Goal: Transaction & Acquisition: Purchase product/service

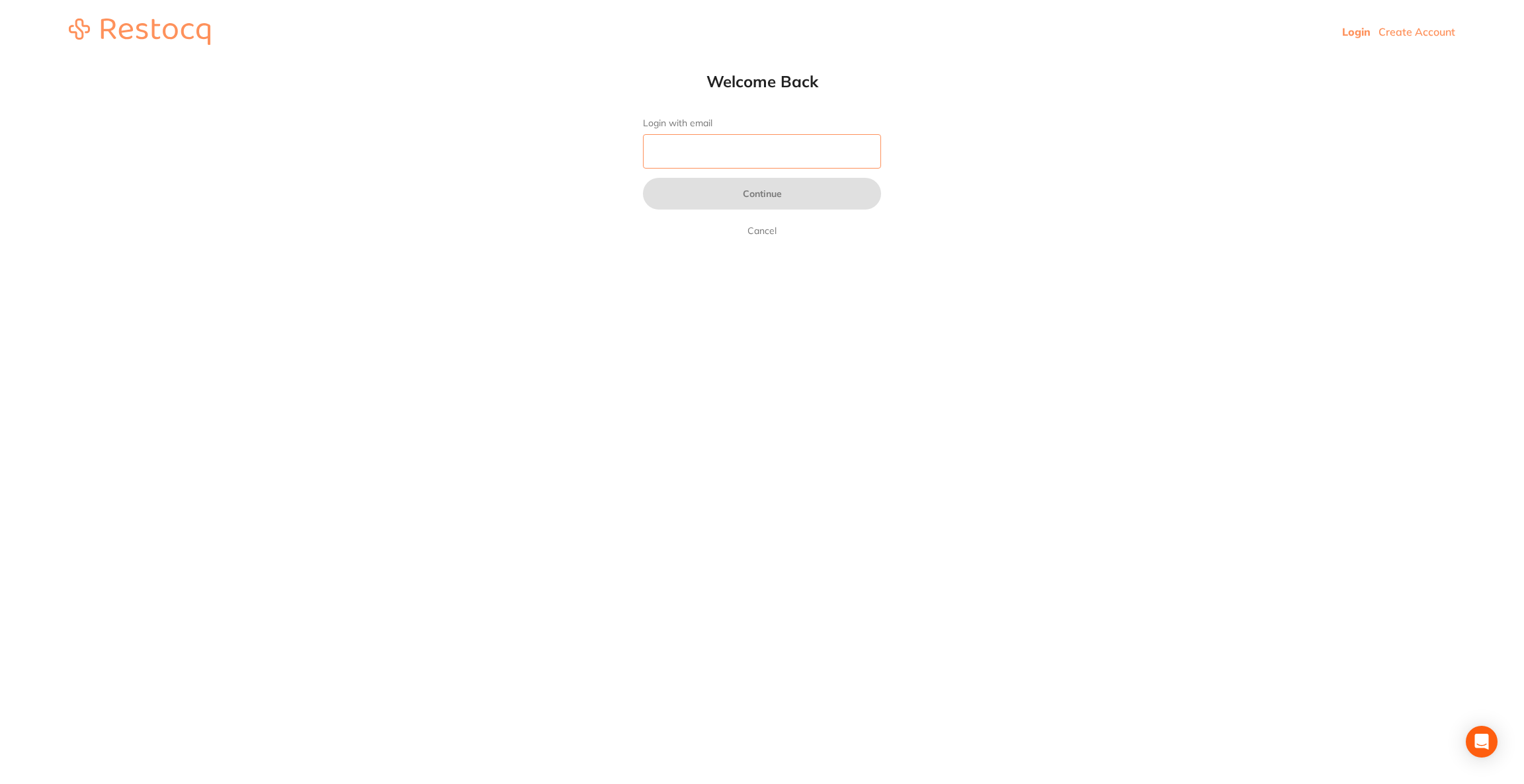
click at [798, 149] on input "Login with email" at bounding box center [762, 151] width 238 height 34
type input "[EMAIL_ADDRESS][DOMAIN_NAME]"
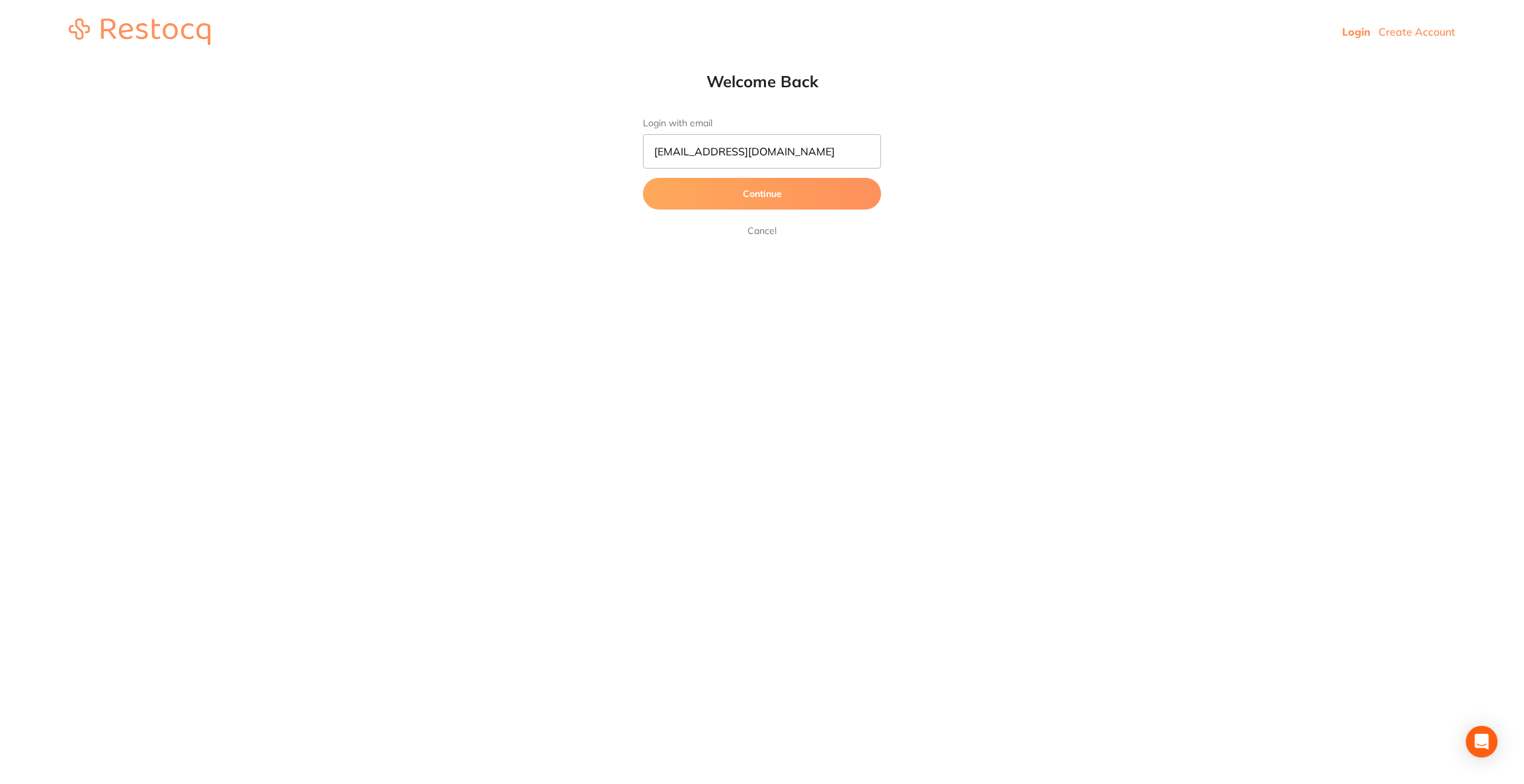
click at [791, 206] on button "Continue" at bounding box center [762, 194] width 238 height 31
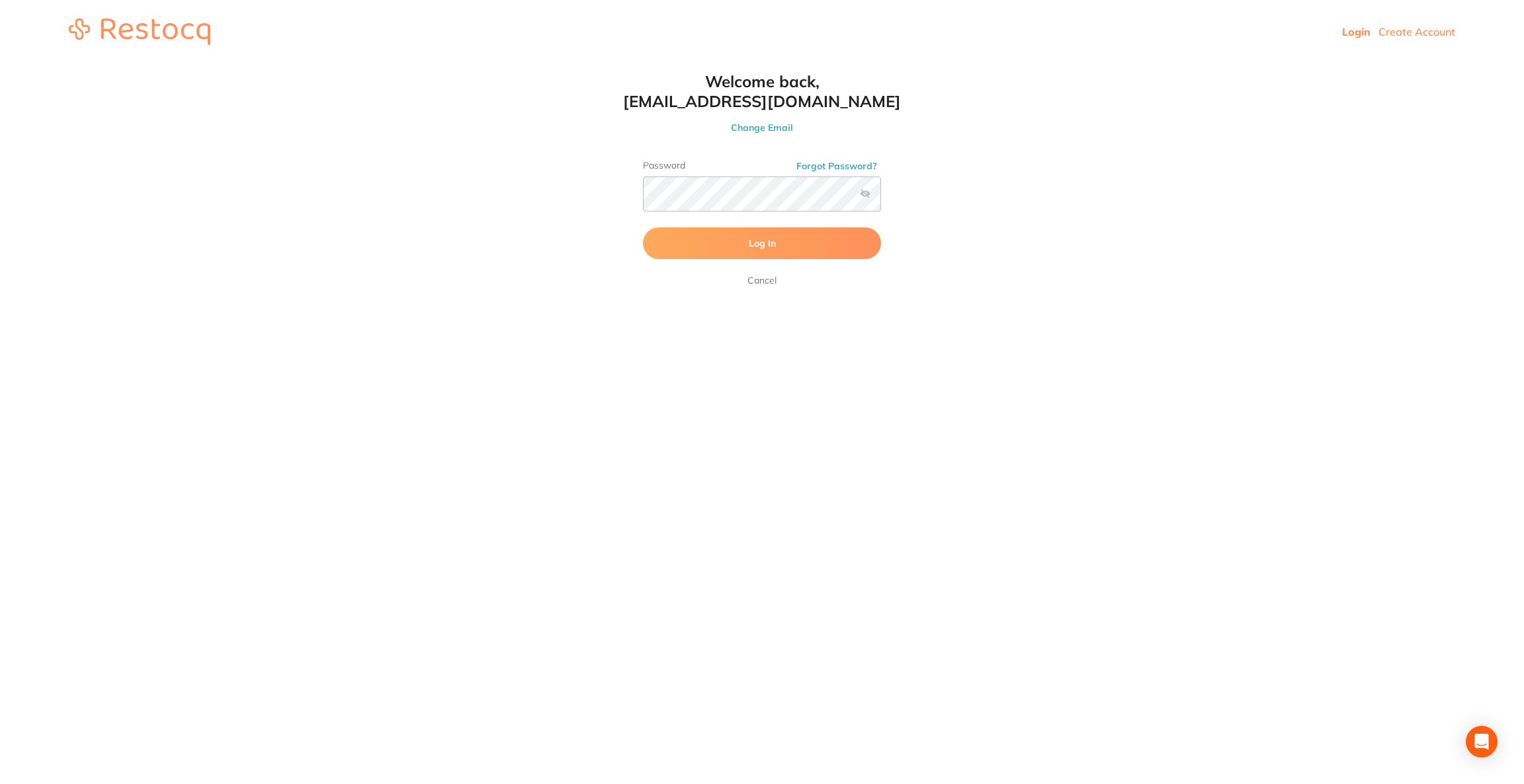
click at [727, 246] on button "Log In" at bounding box center [762, 244] width 238 height 31
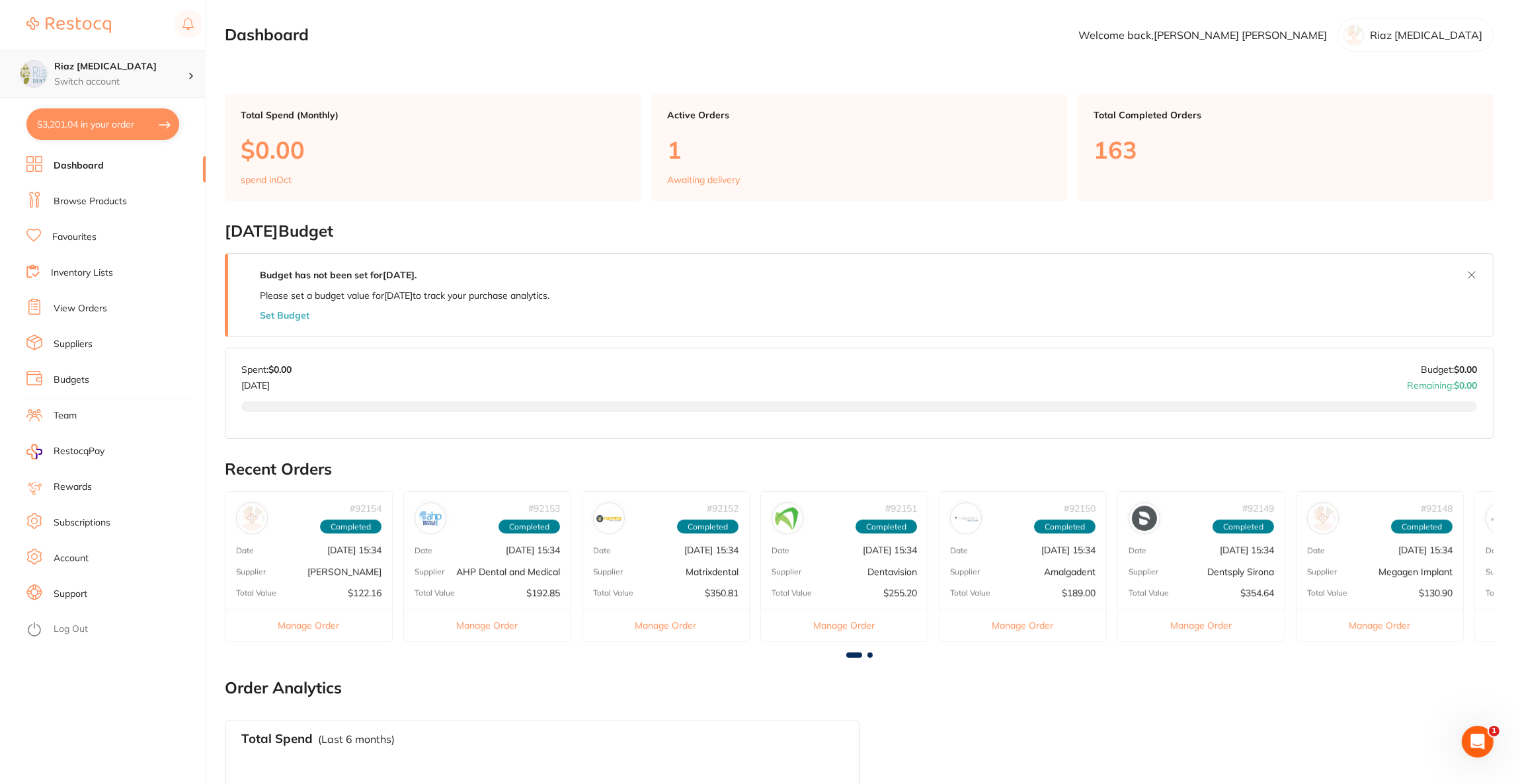
click at [192, 86] on div "Riaz [MEDICAL_DATA] Switch account" at bounding box center [102, 74] width 205 height 47
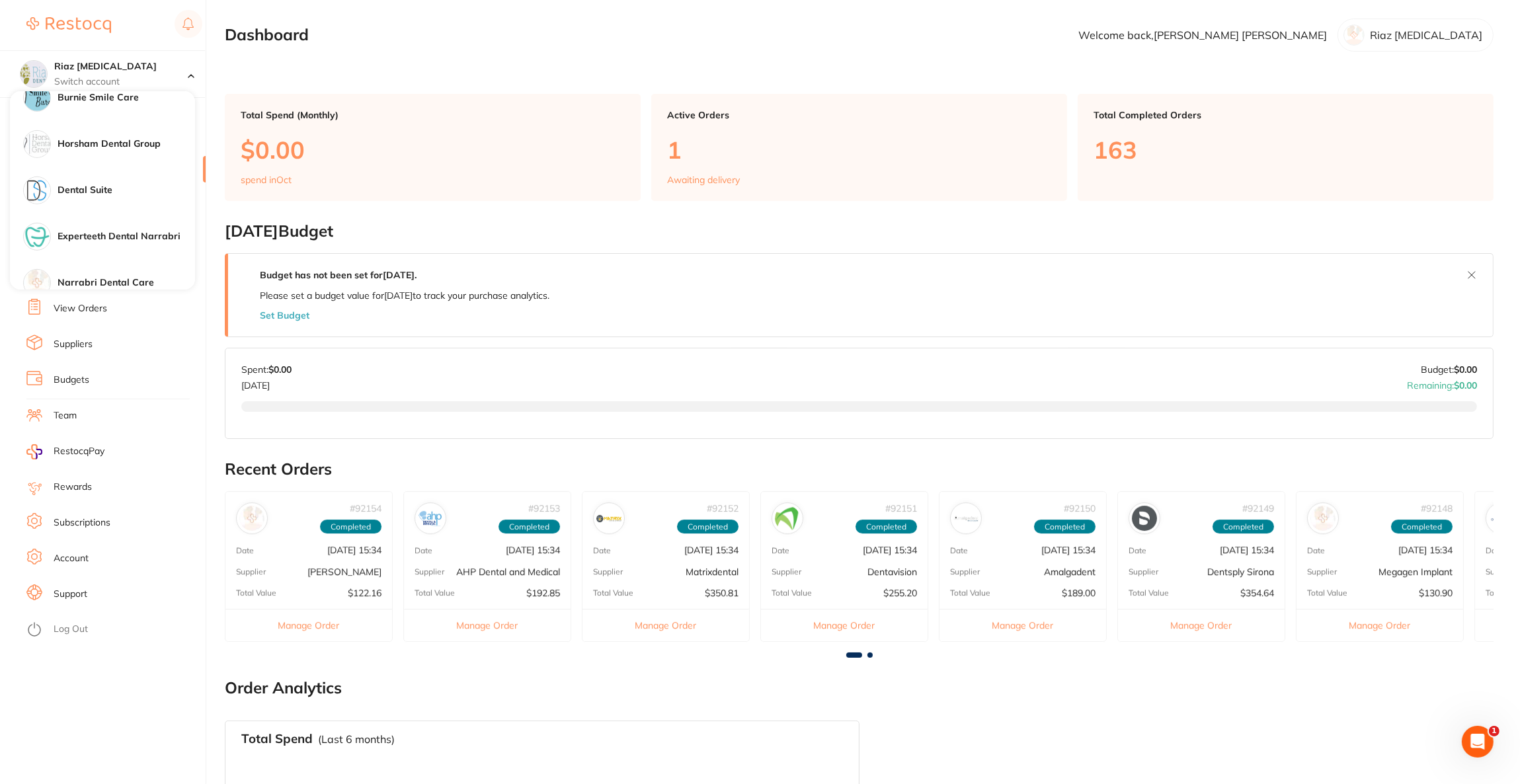
scroll to position [984, 0]
click at [109, 191] on h4 "Dental Suite" at bounding box center [127, 194] width 138 height 13
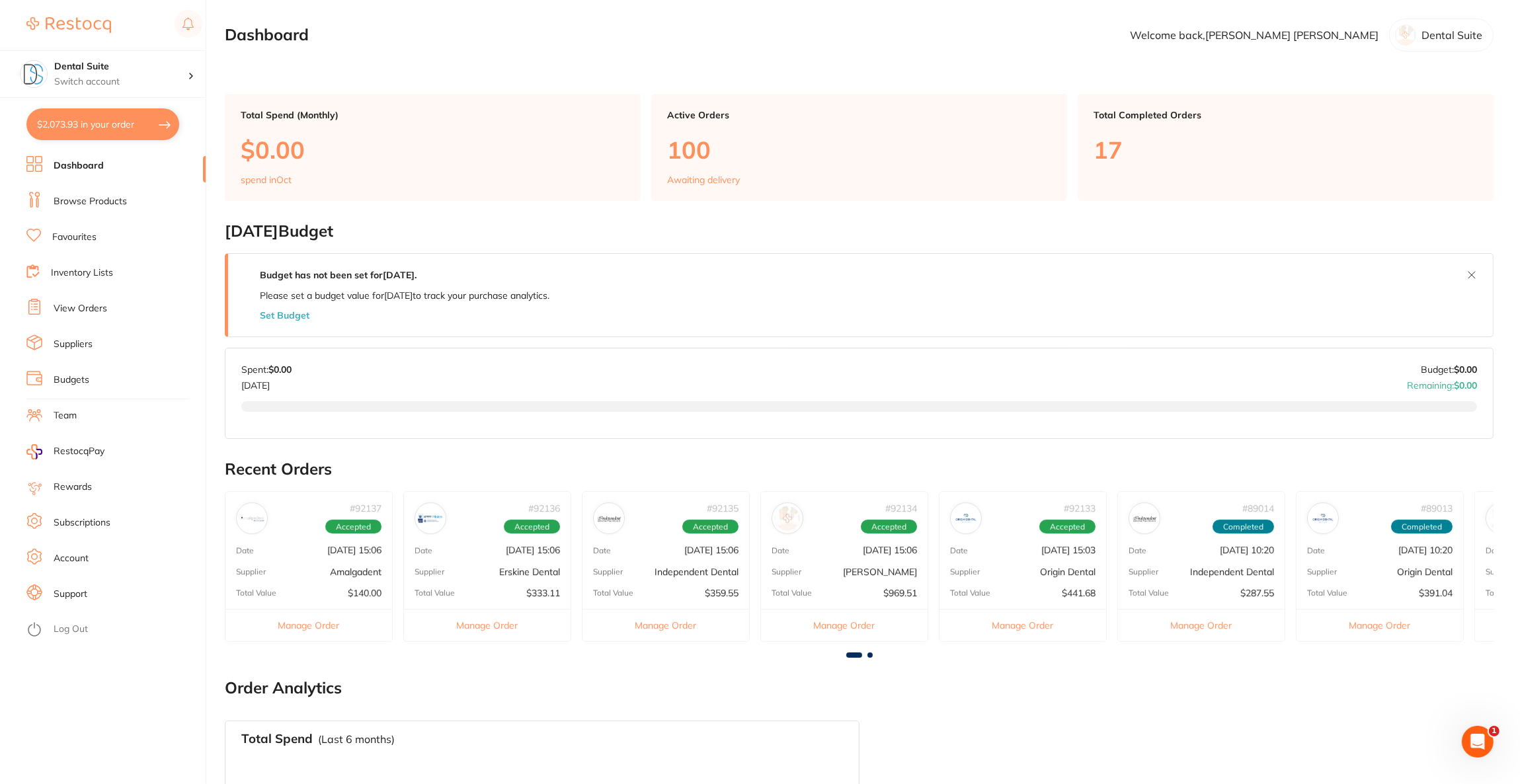
click at [106, 125] on button "$2,073.93 in your order" at bounding box center [102, 124] width 152 height 31
checkbox input "true"
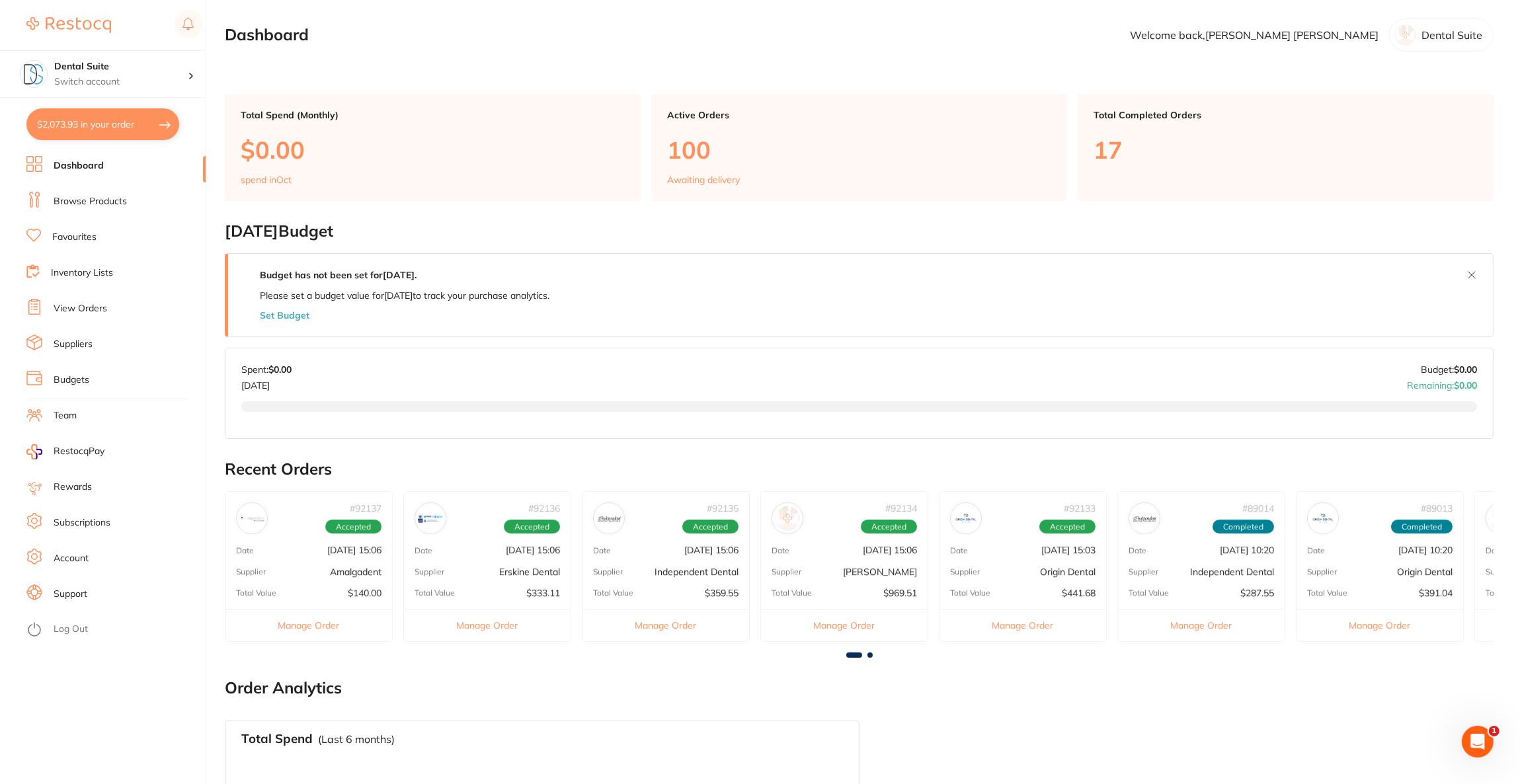
checkbox input "true"
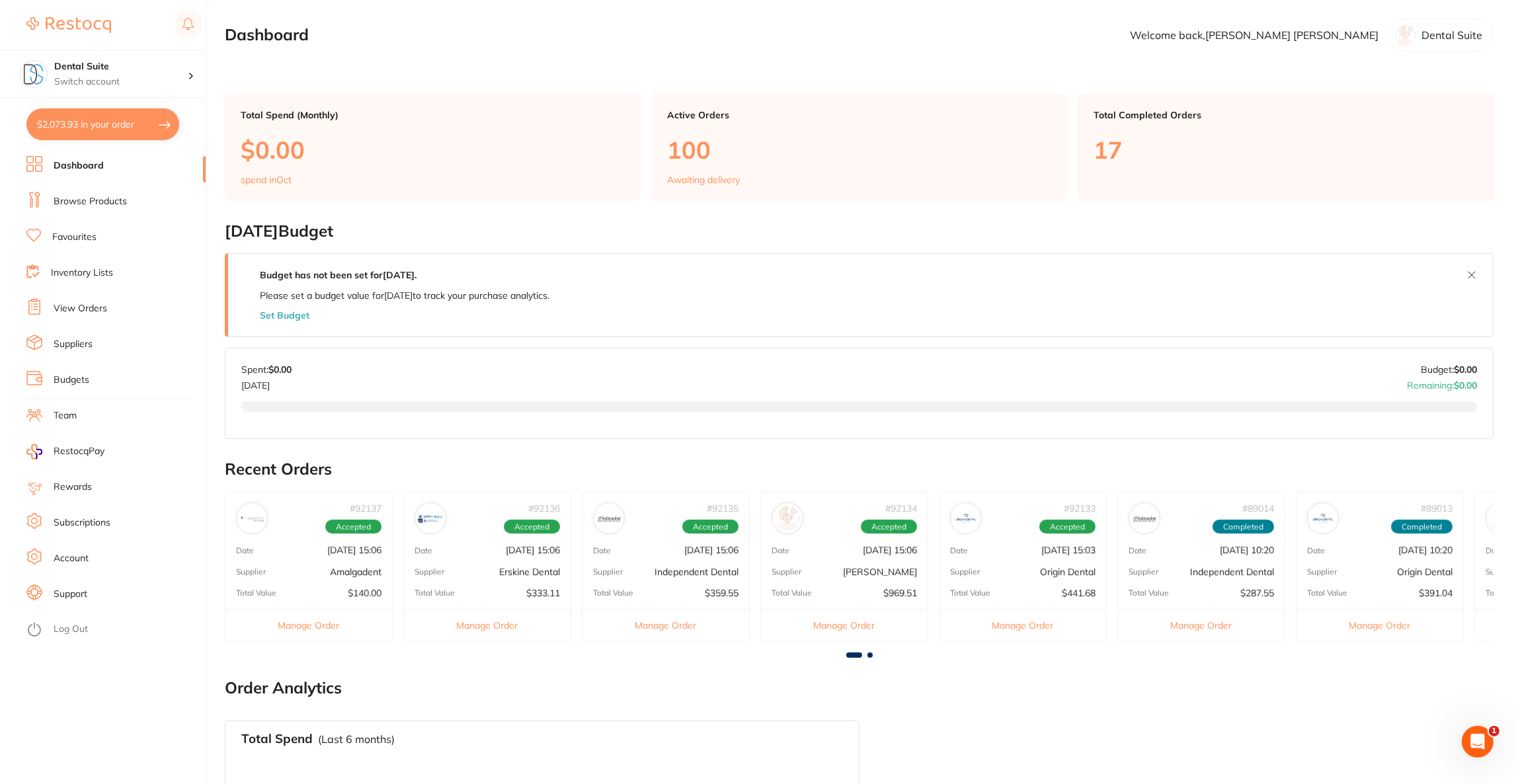
checkbox input "true"
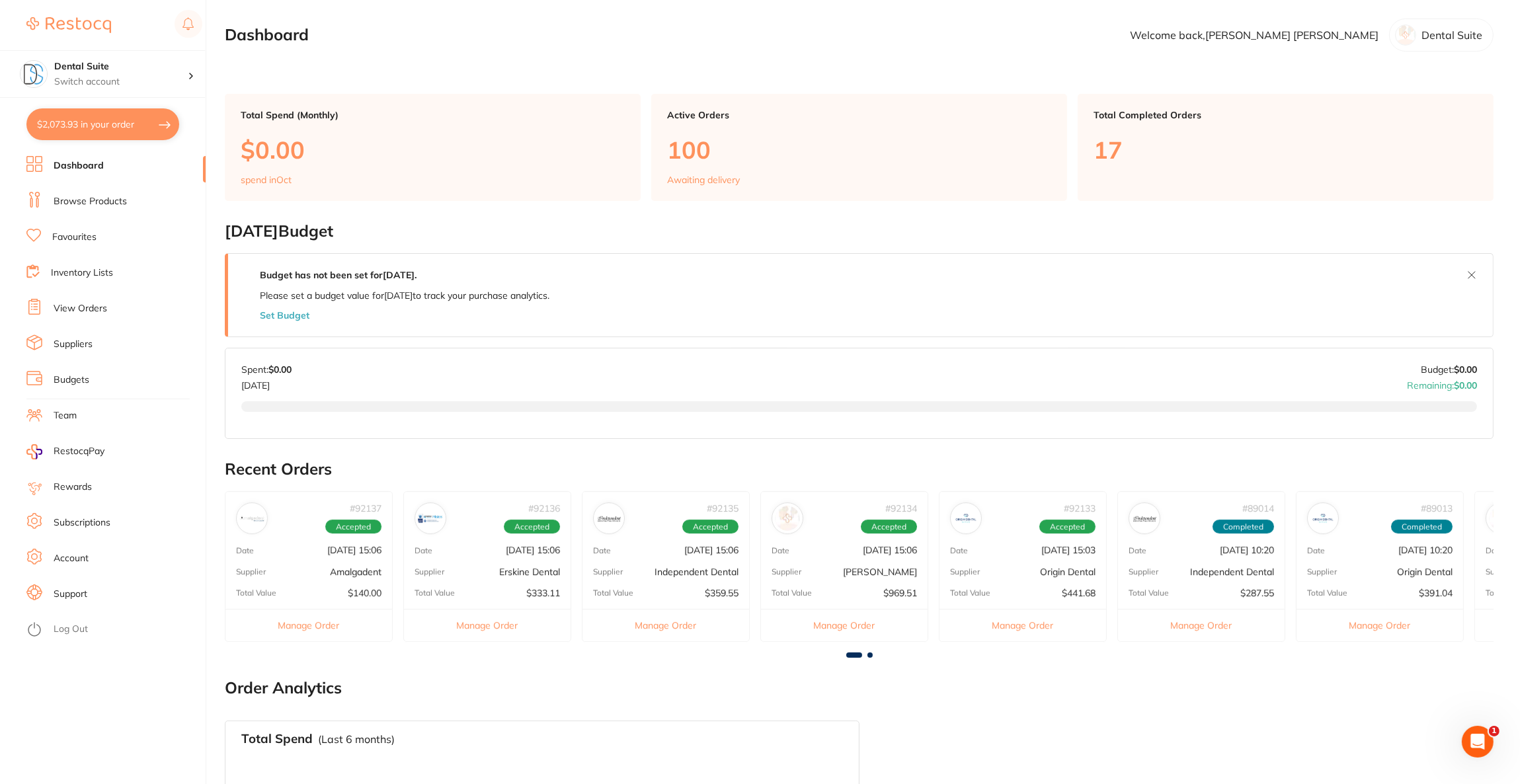
checkbox input "true"
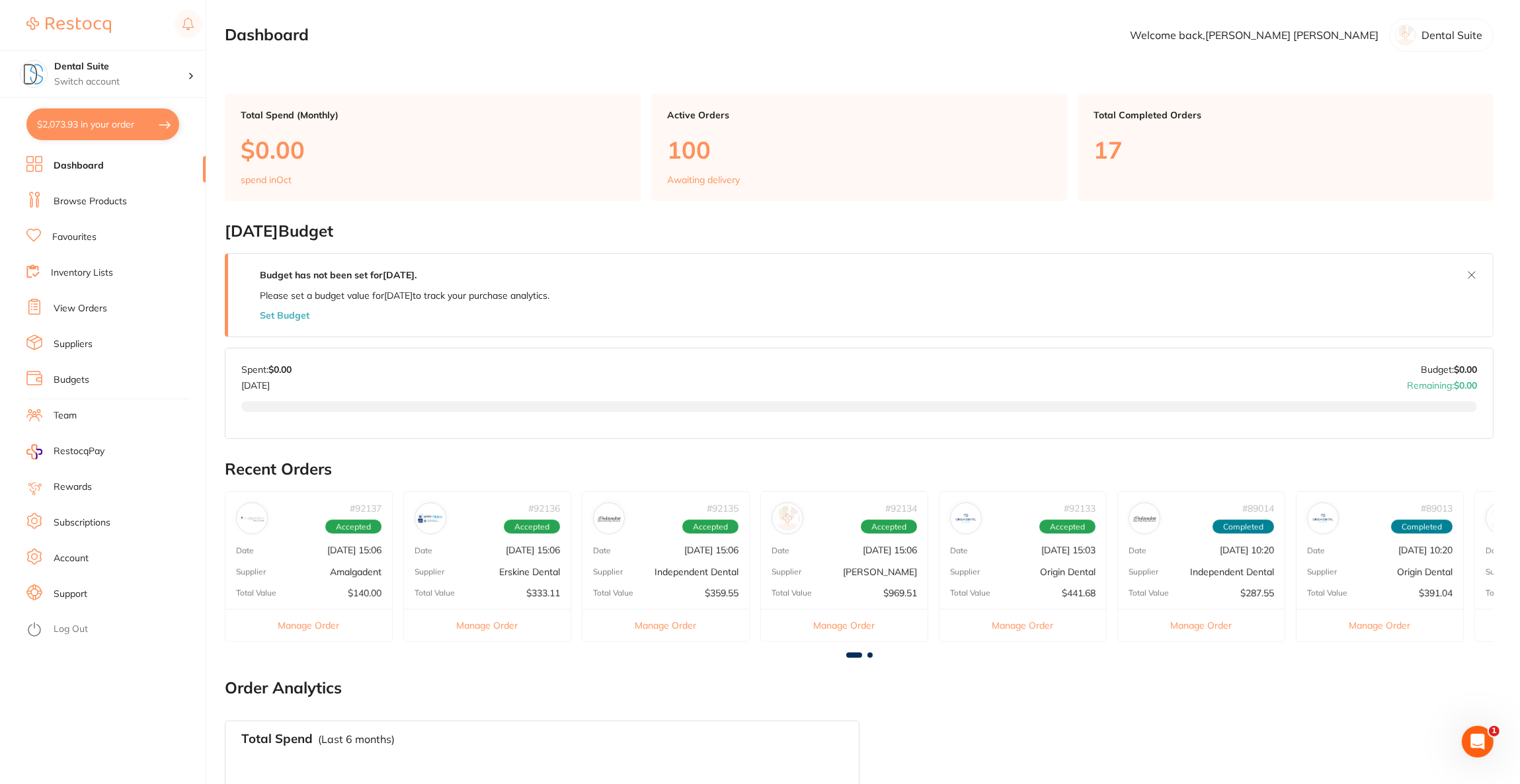
checkbox input "true"
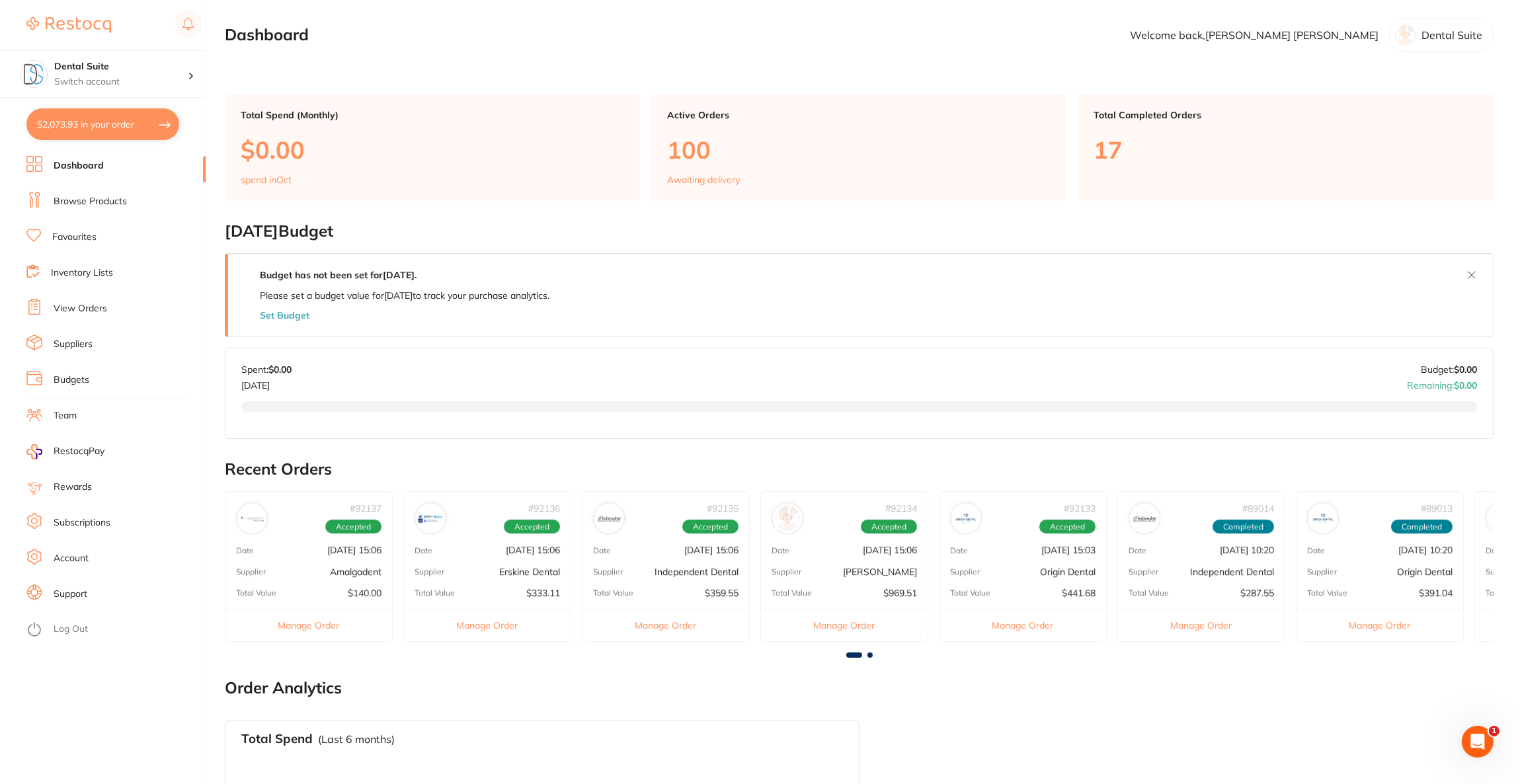
checkbox input "true"
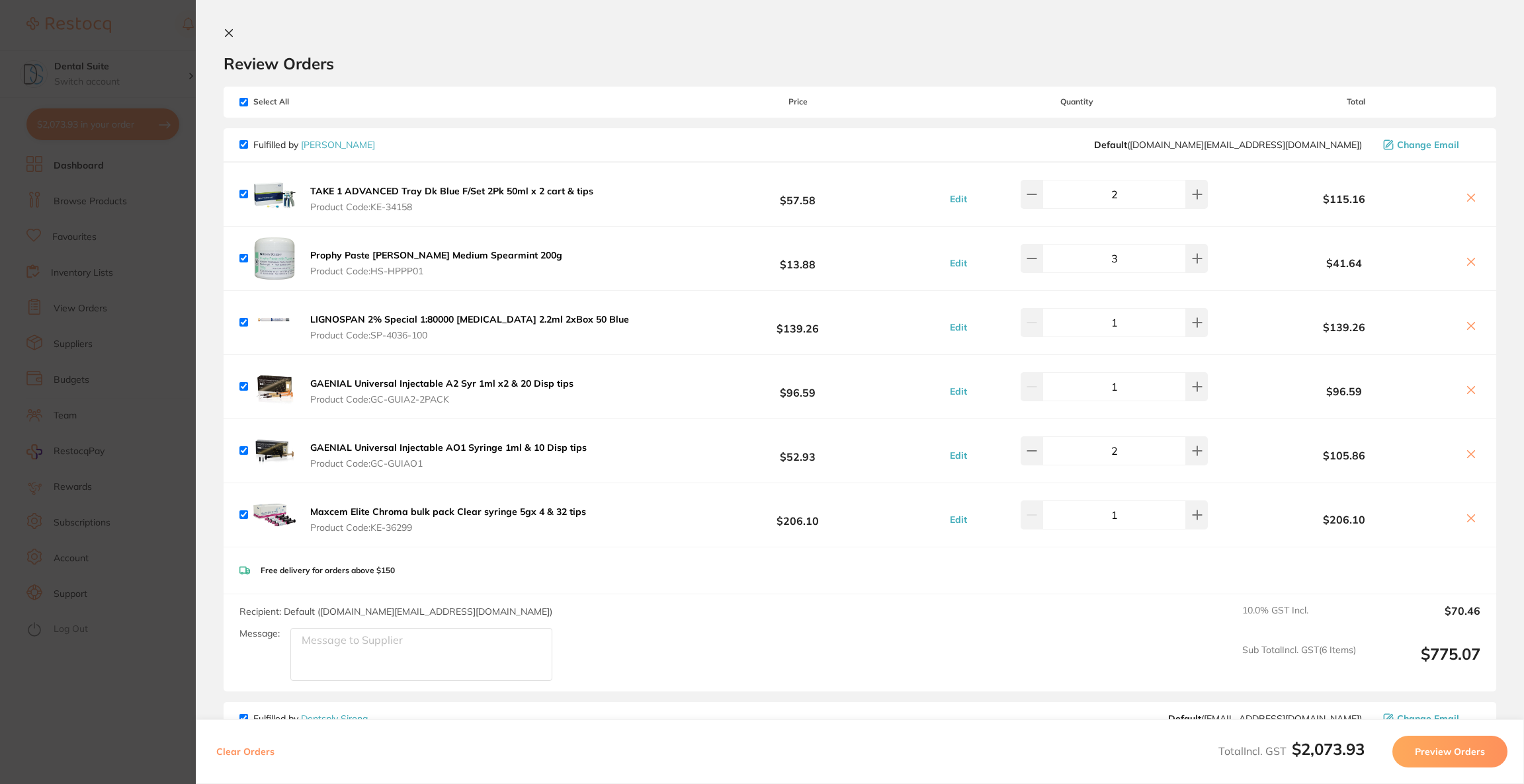
click at [1466, 454] on icon at bounding box center [1471, 454] width 11 height 11
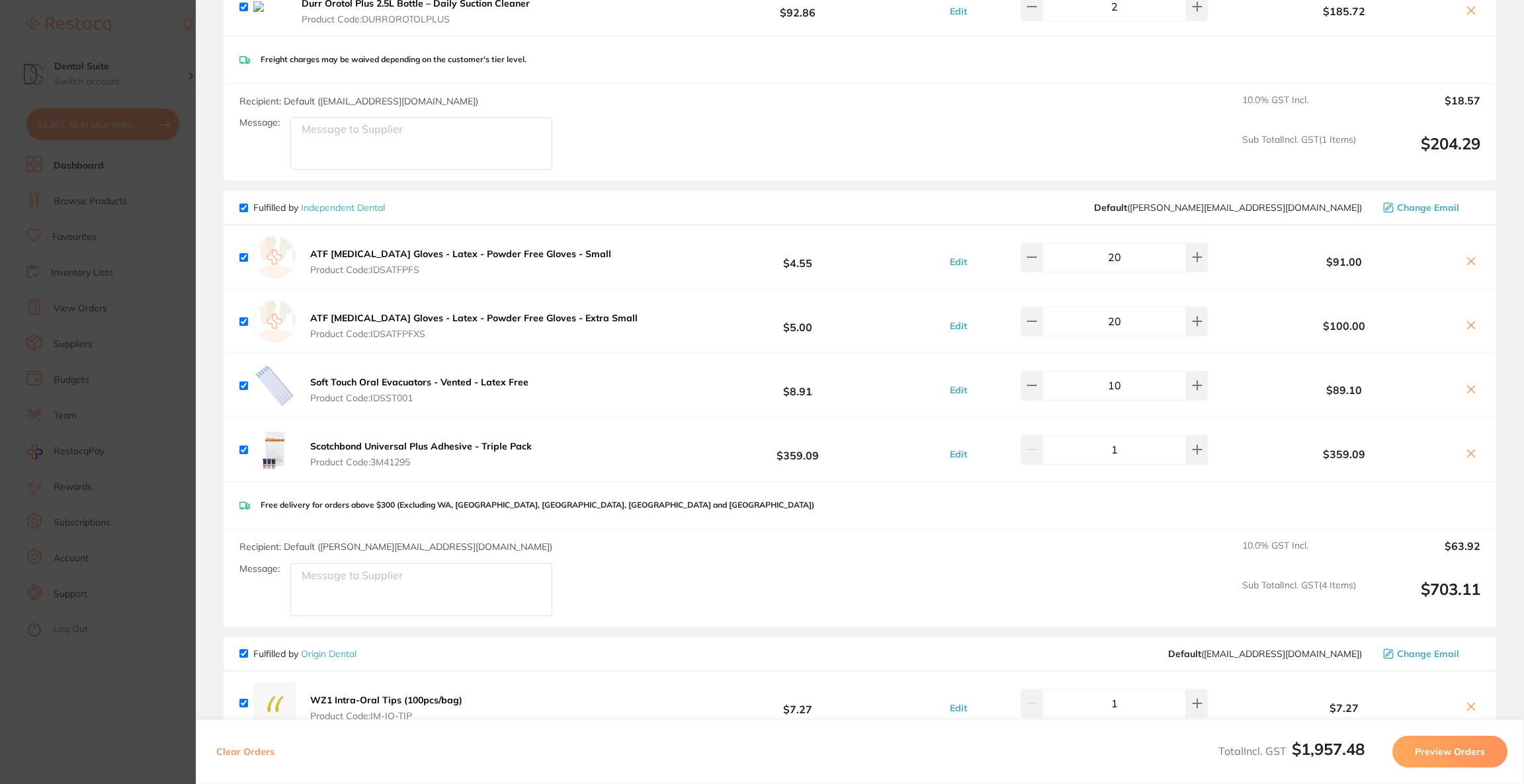
scroll to position [695, 0]
click at [1470, 450] on icon at bounding box center [1471, 454] width 11 height 11
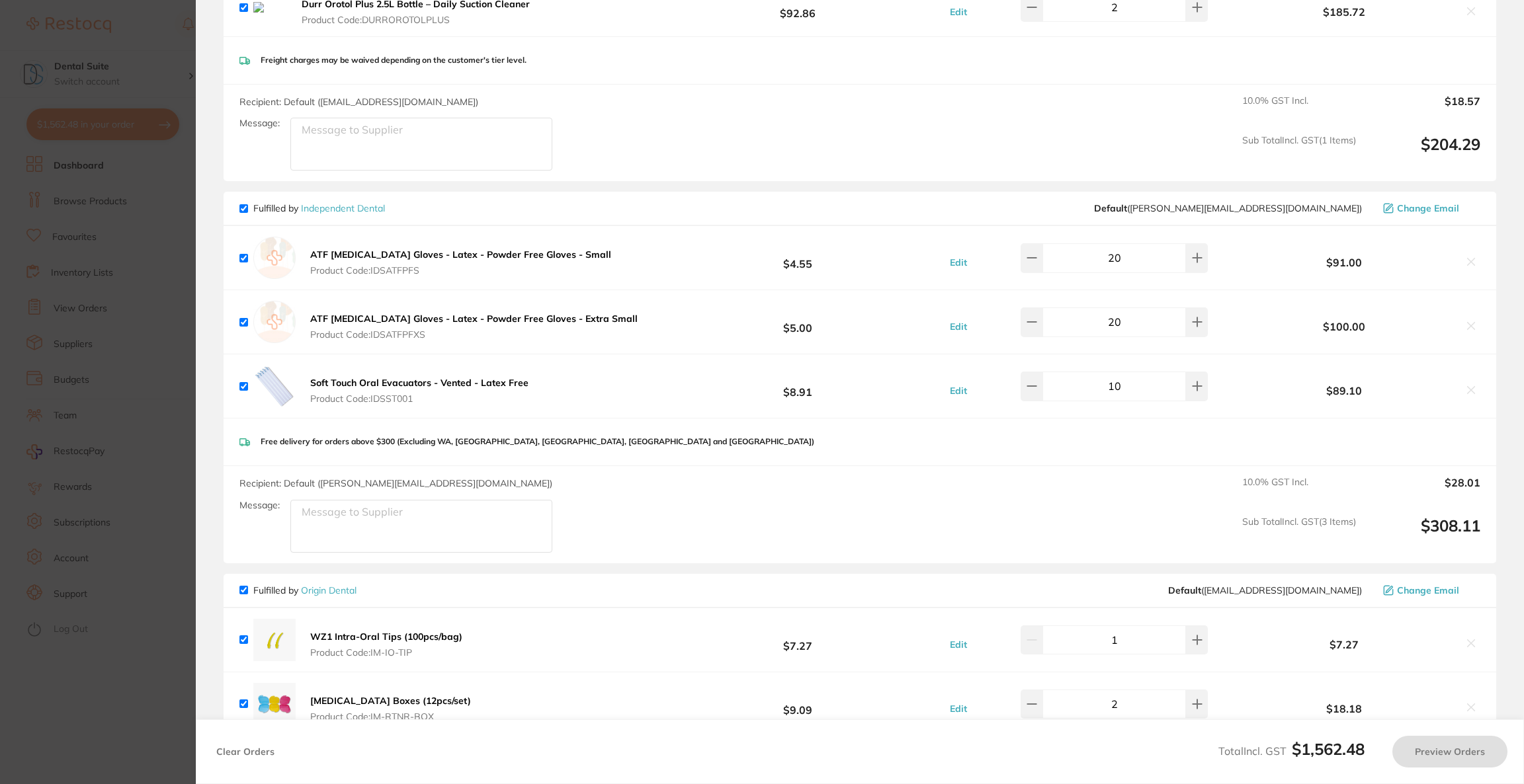
checkbox input "true"
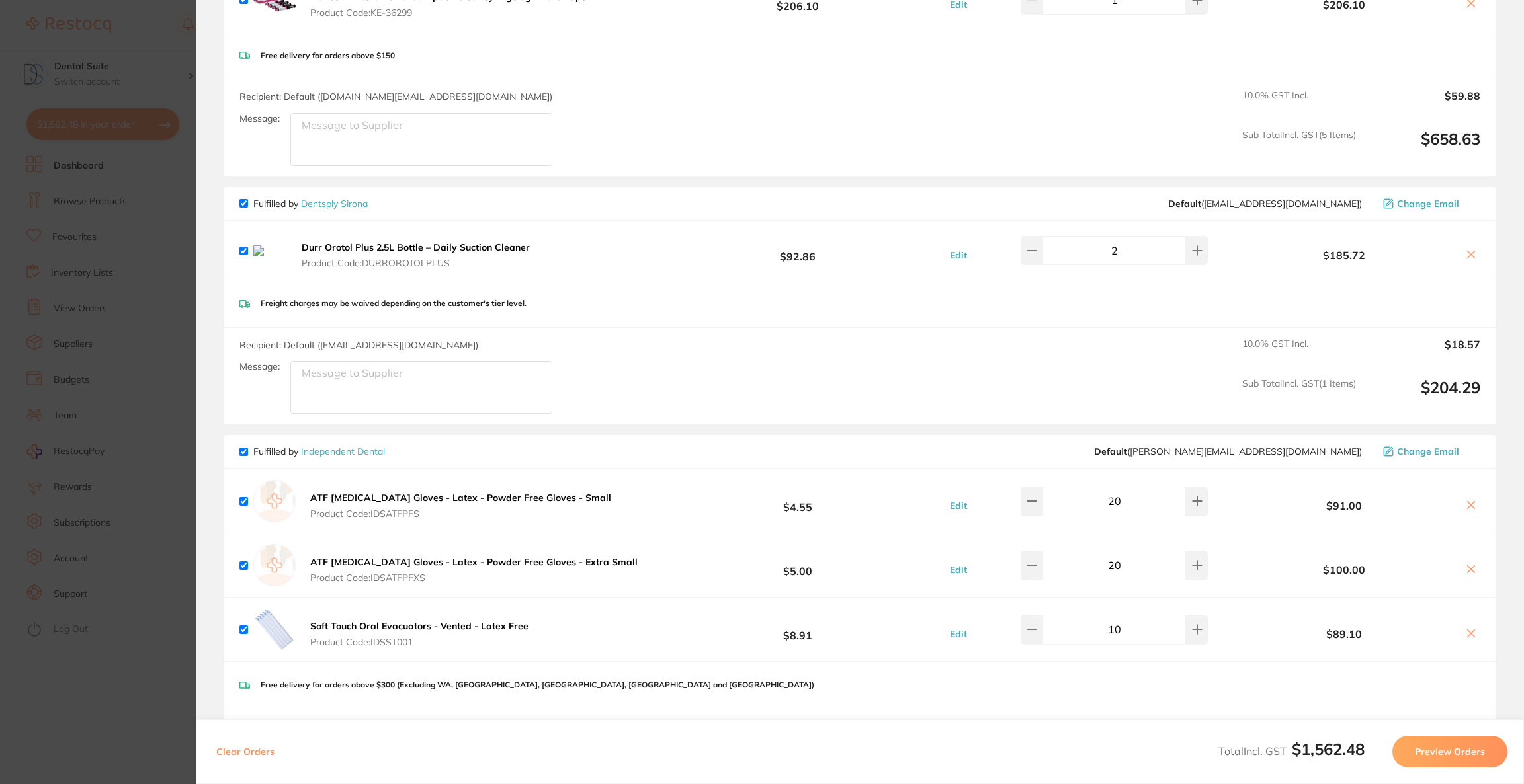
scroll to position [397, 0]
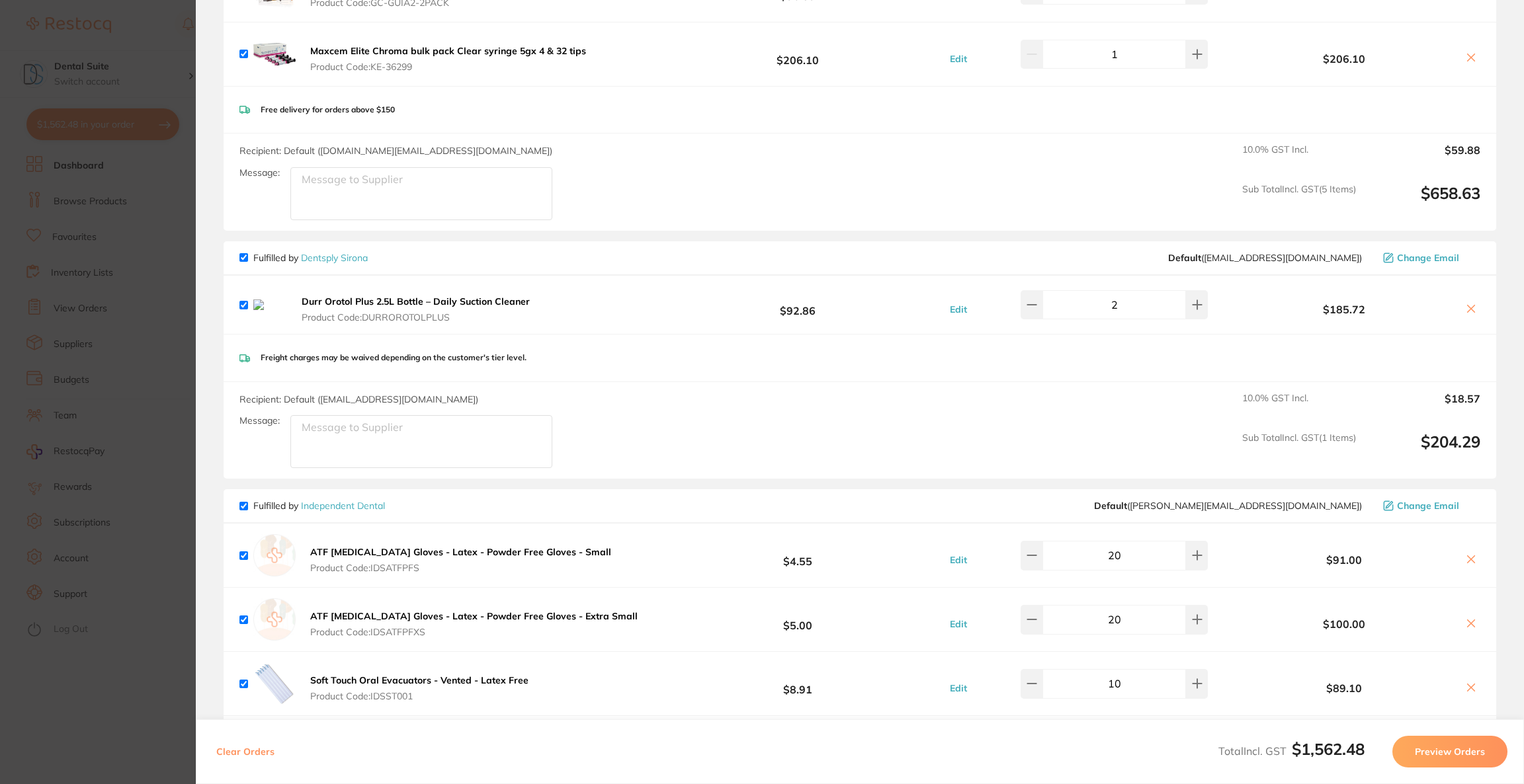
click at [88, 328] on section "Update RRP Set your pre negotiated price for this item. Item Agreed RRP (excl. …" at bounding box center [762, 392] width 1524 height 784
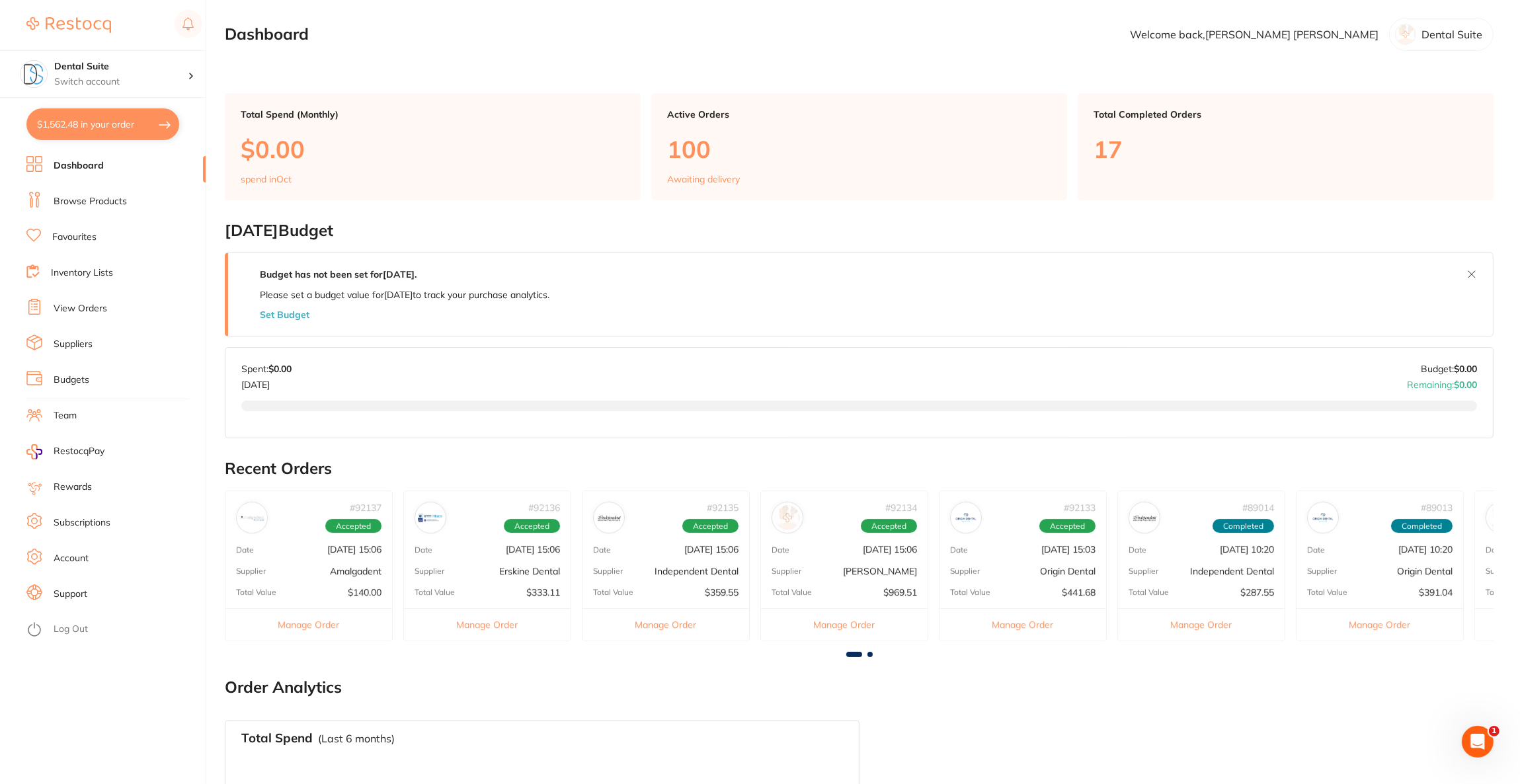
scroll to position [0, 0]
click at [108, 197] on link "Browse Products" at bounding box center [90, 201] width 74 height 13
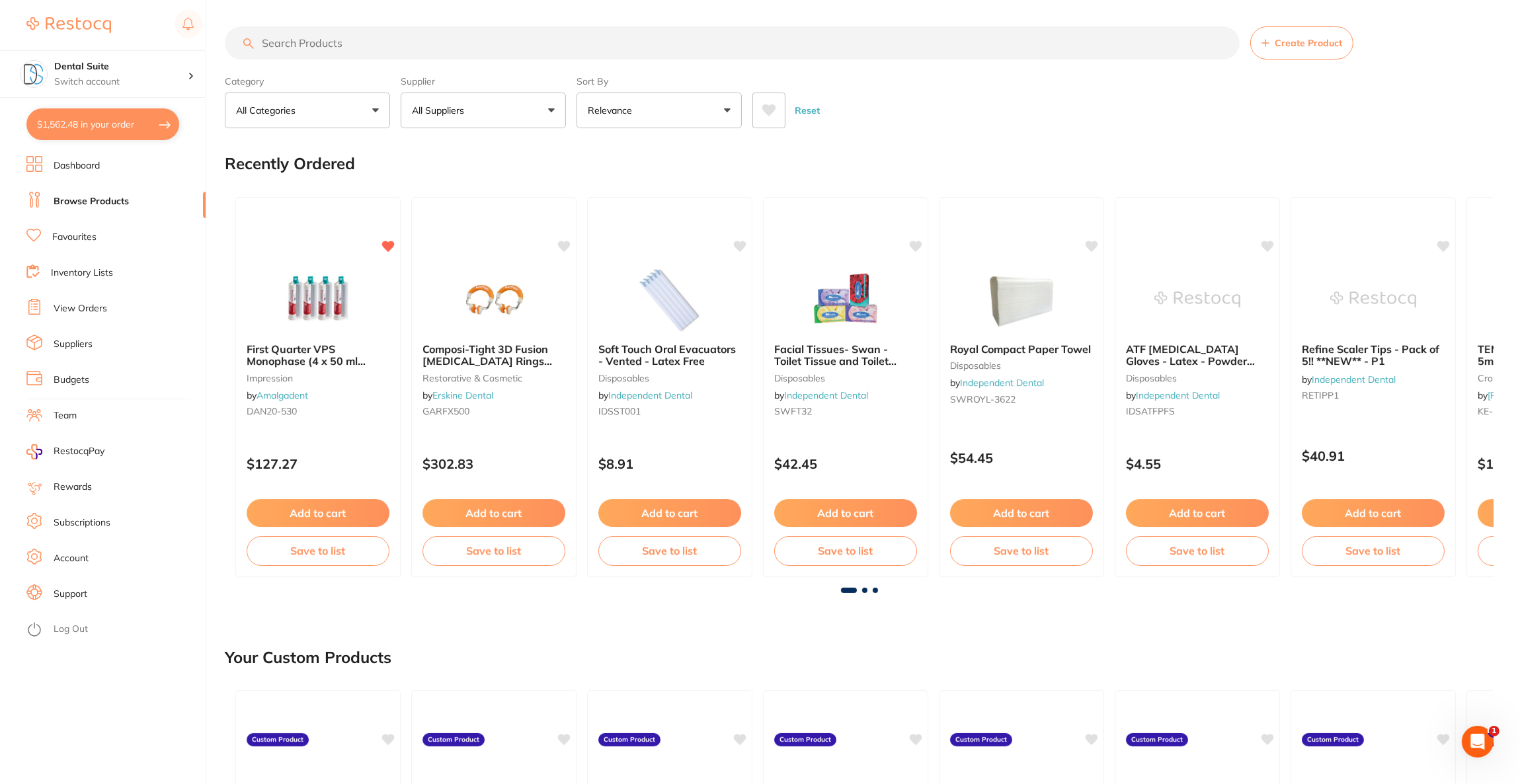
click at [430, 46] on input "search" at bounding box center [732, 43] width 1015 height 33
paste input "TM-41295"
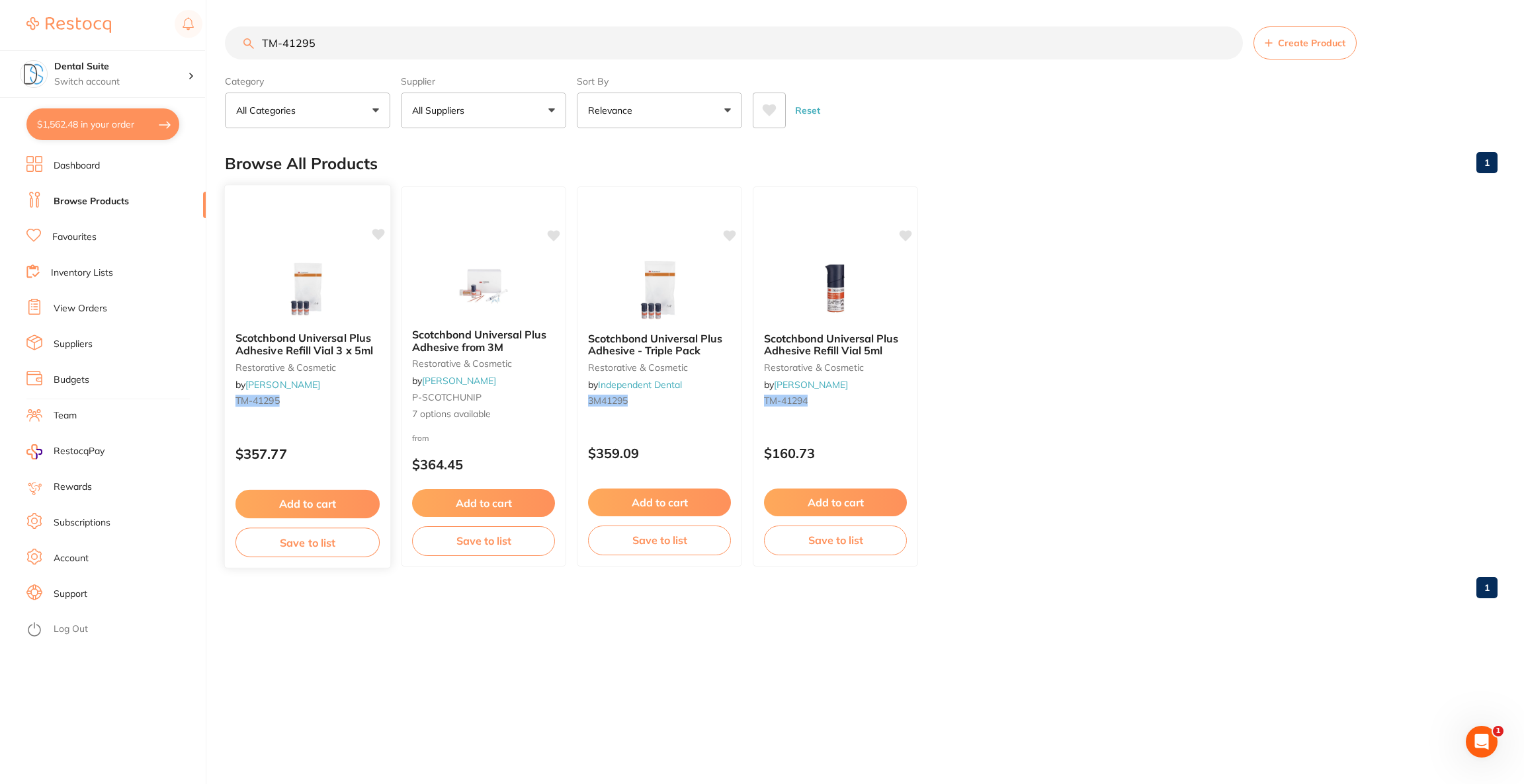
type input "TM-41295"
click at [318, 311] on img at bounding box center [308, 288] width 86 height 67
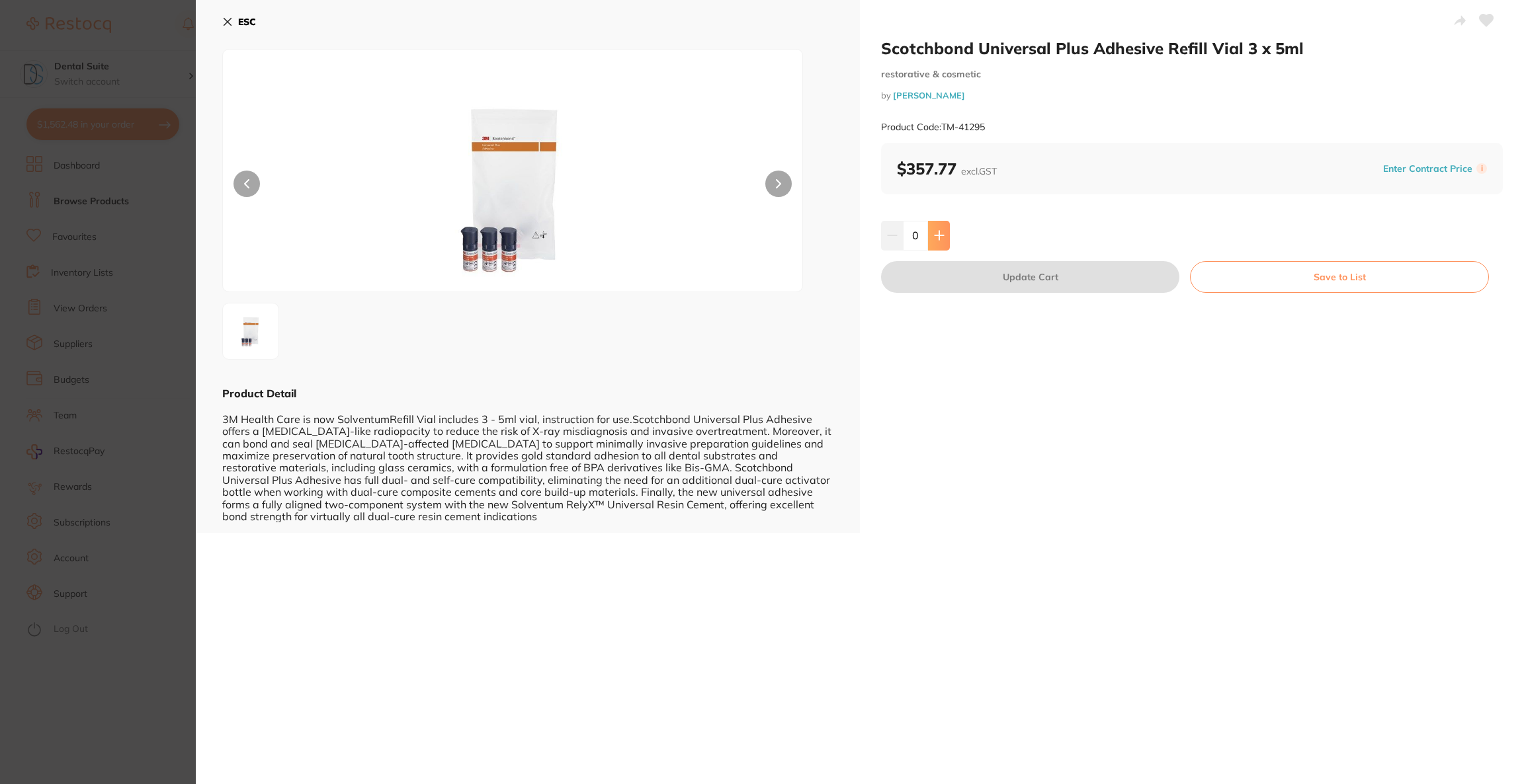
click at [941, 236] on icon at bounding box center [938, 236] width 9 height 9
type input "1"
click at [953, 270] on button "Update Cart" at bounding box center [1031, 277] width 299 height 31
checkbox input "false"
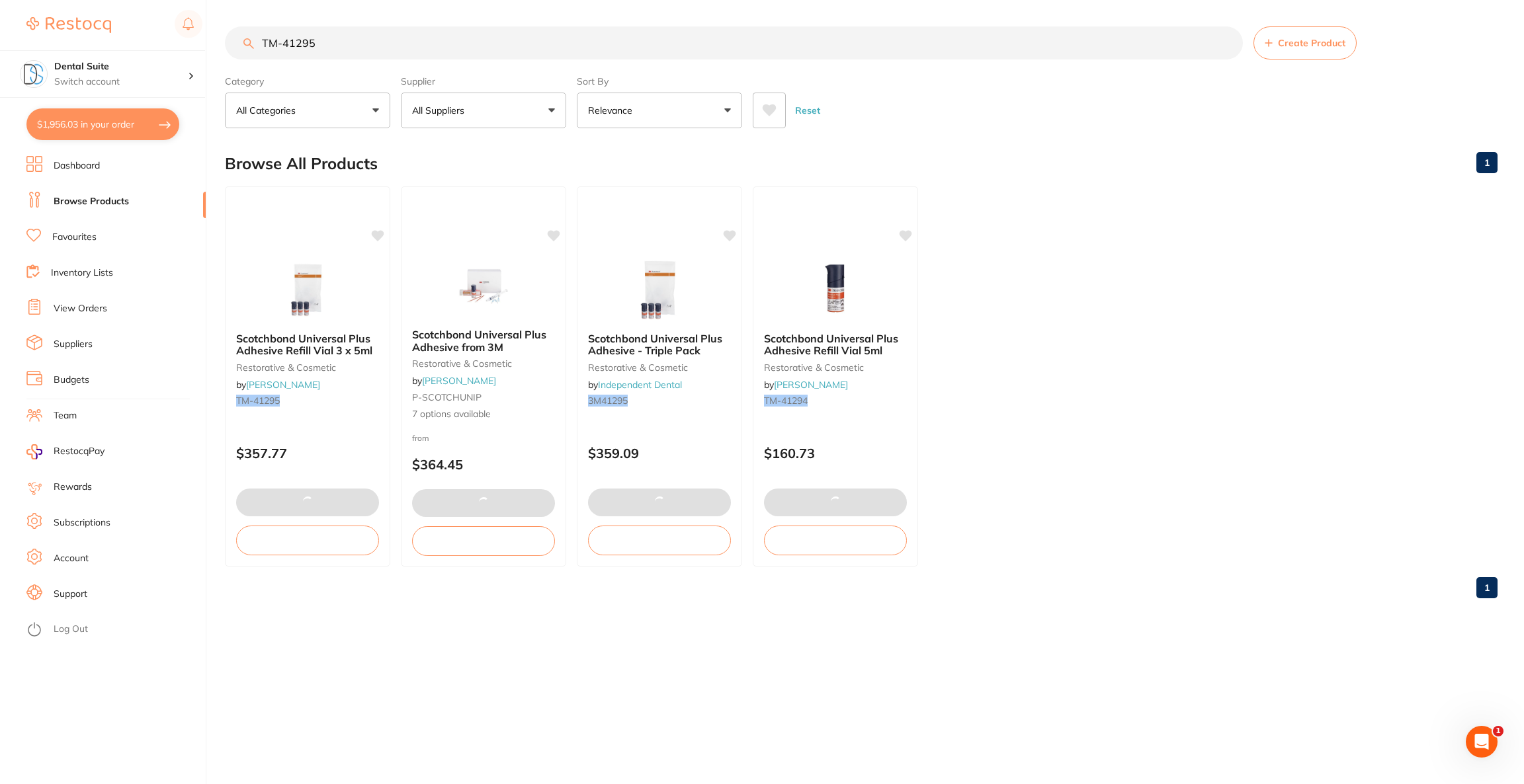
click at [137, 118] on button "$1,956.03 in your order" at bounding box center [102, 124] width 152 height 31
checkbox input "true"
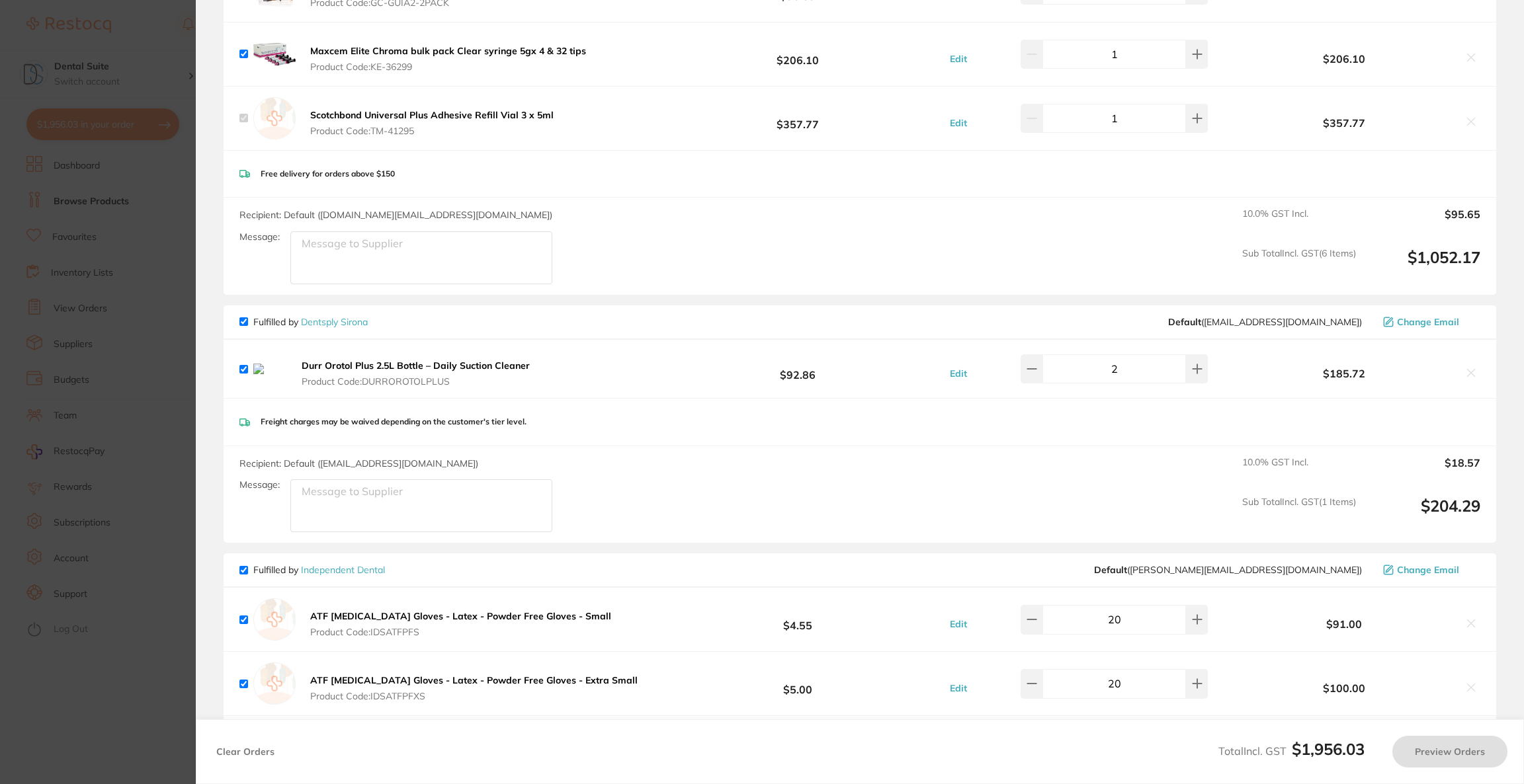
checkbox input "false"
checkbox input "true"
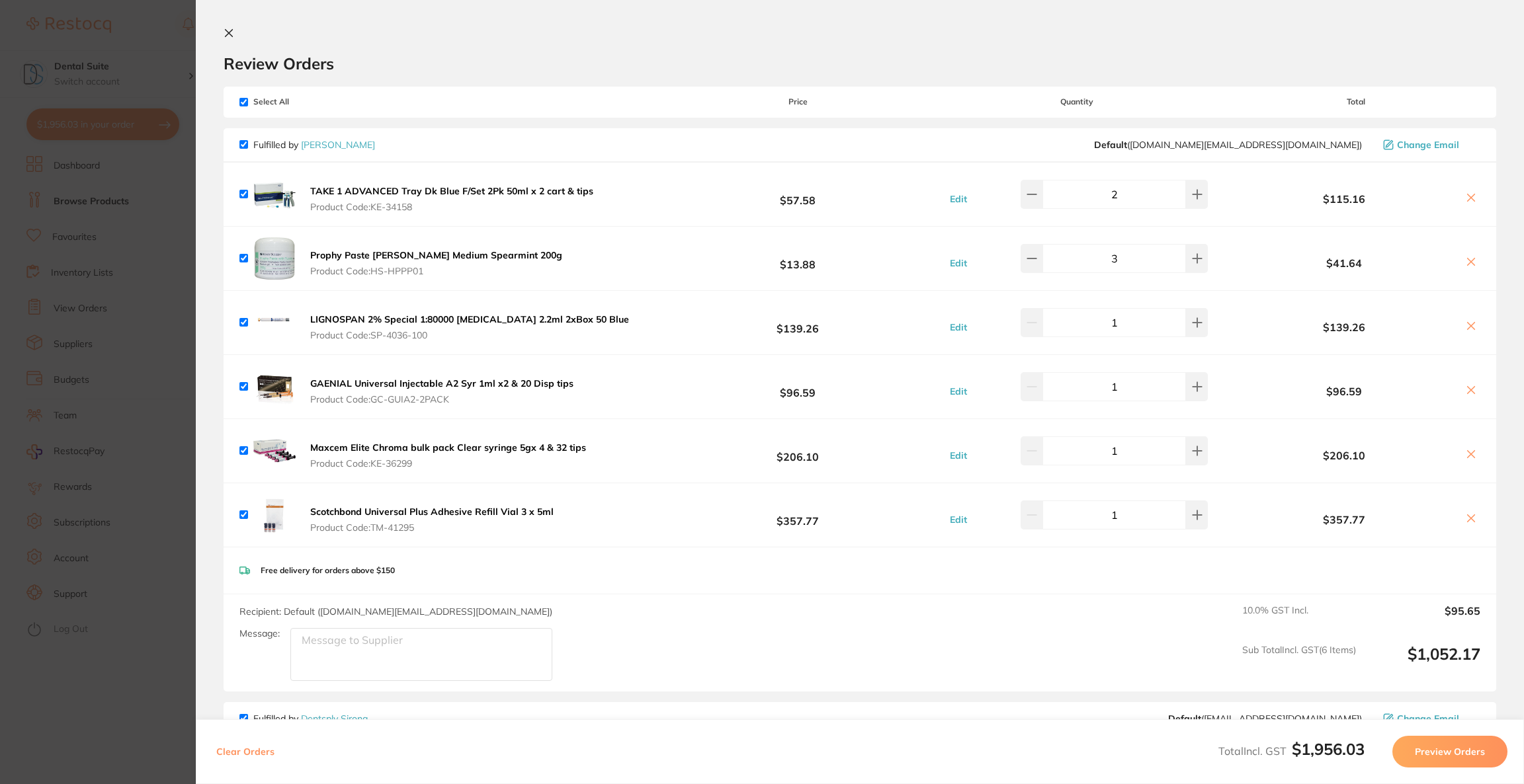
click at [1420, 756] on button "Preview Orders" at bounding box center [1449, 752] width 115 height 31
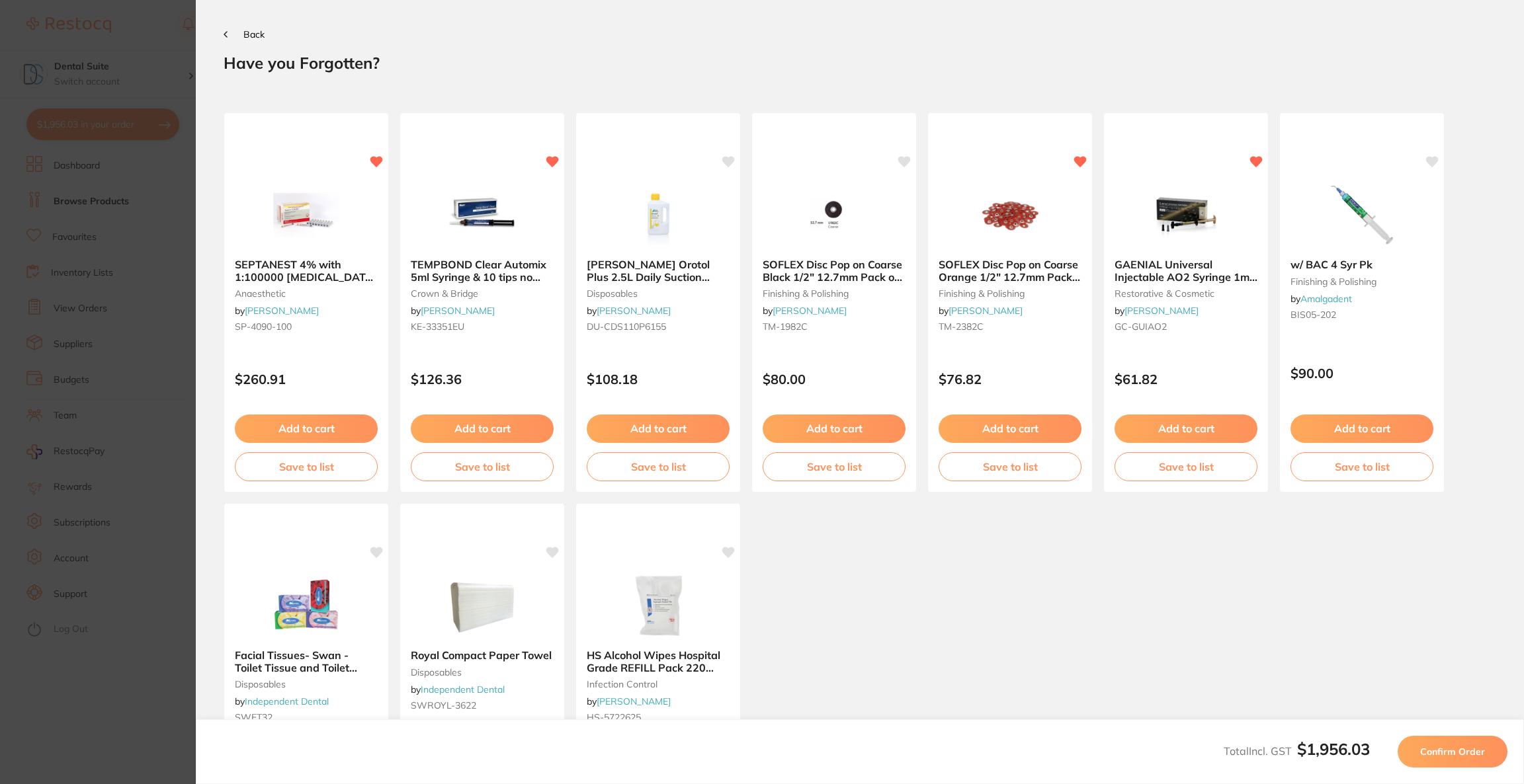
click at [1439, 757] on button "Confirm Order" at bounding box center [1452, 752] width 110 height 31
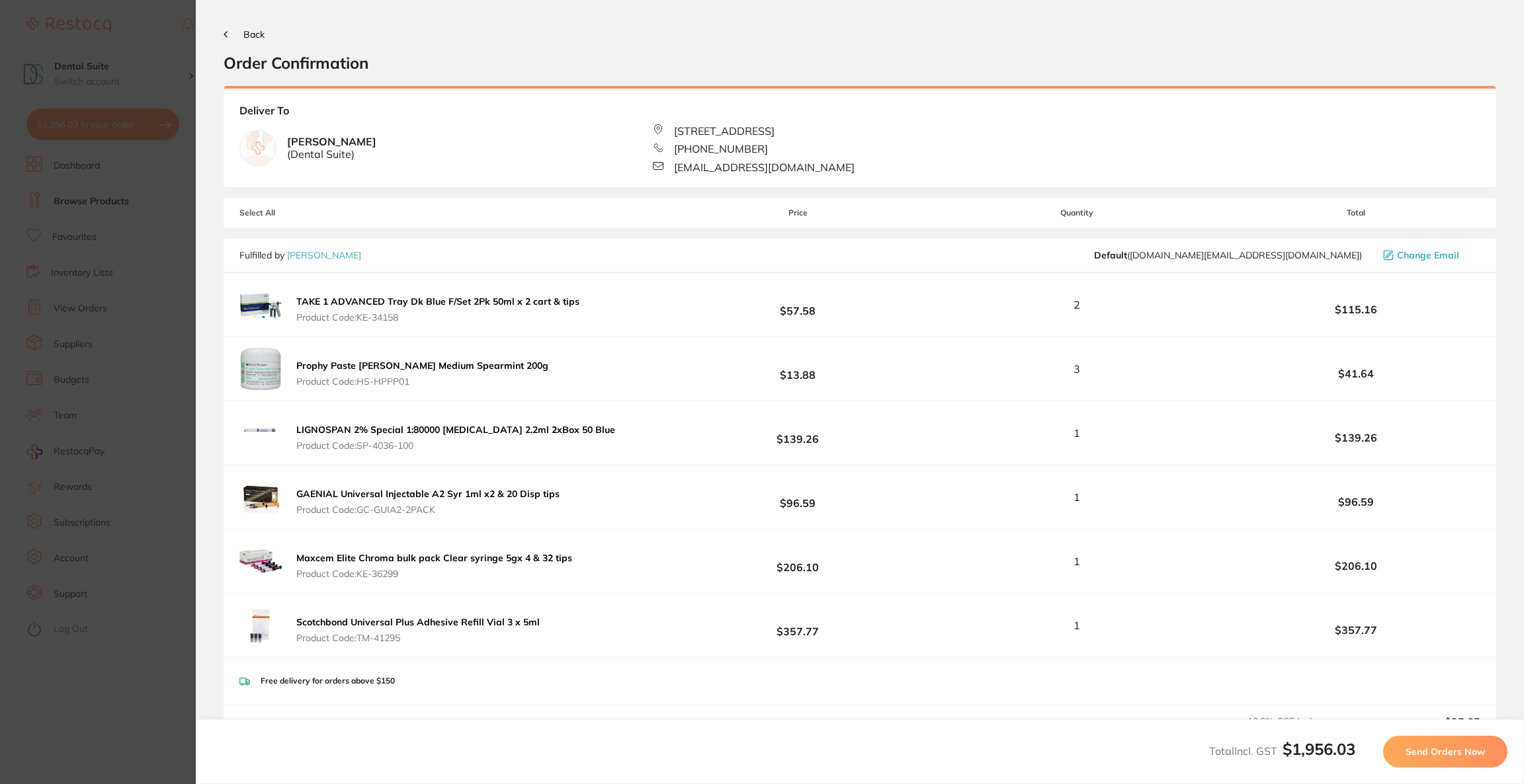
click at [1439, 757] on button "Send Orders Now" at bounding box center [1444, 752] width 125 height 31
